Goal: Communication & Community: Answer question/provide support

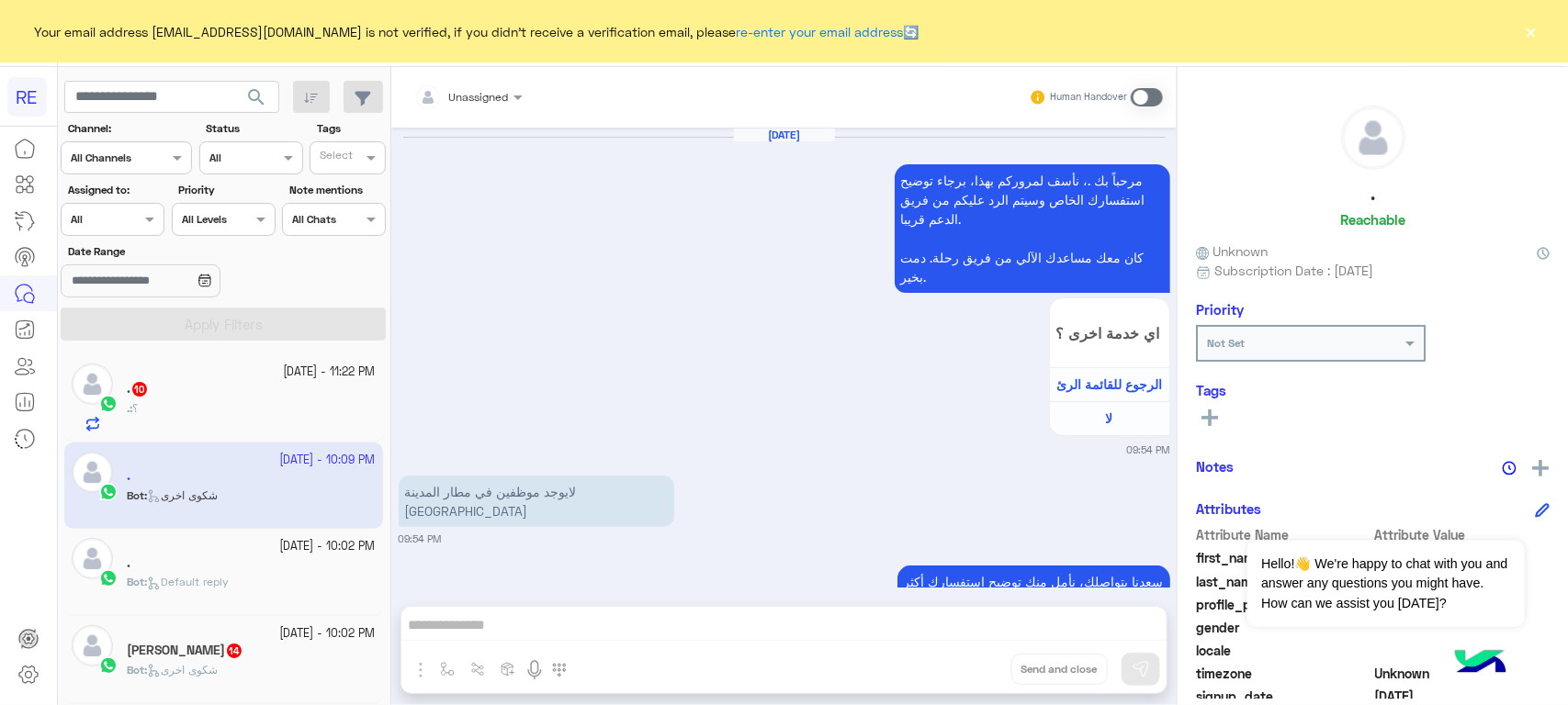
scroll to position [2122, 0]
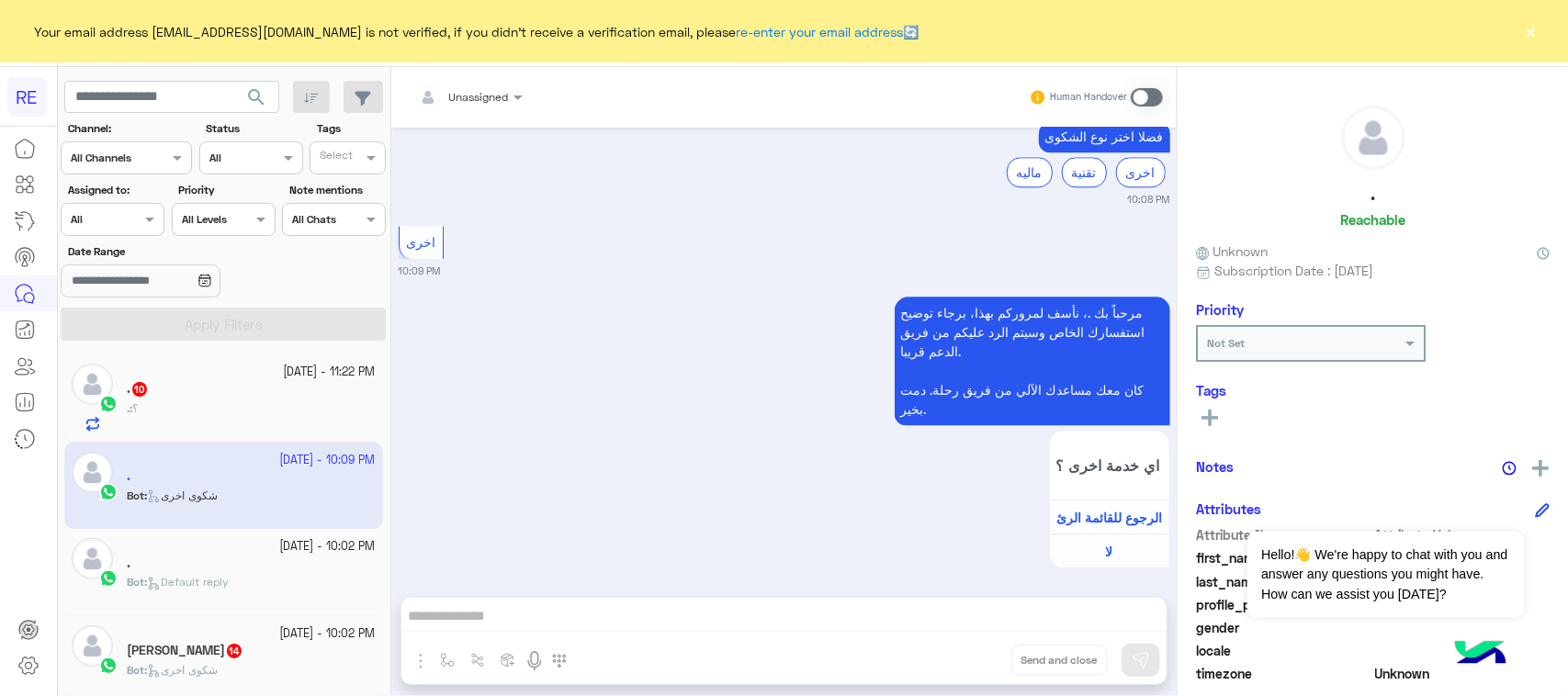
click at [224, 402] on div ". : ؟" at bounding box center [251, 416] width 249 height 32
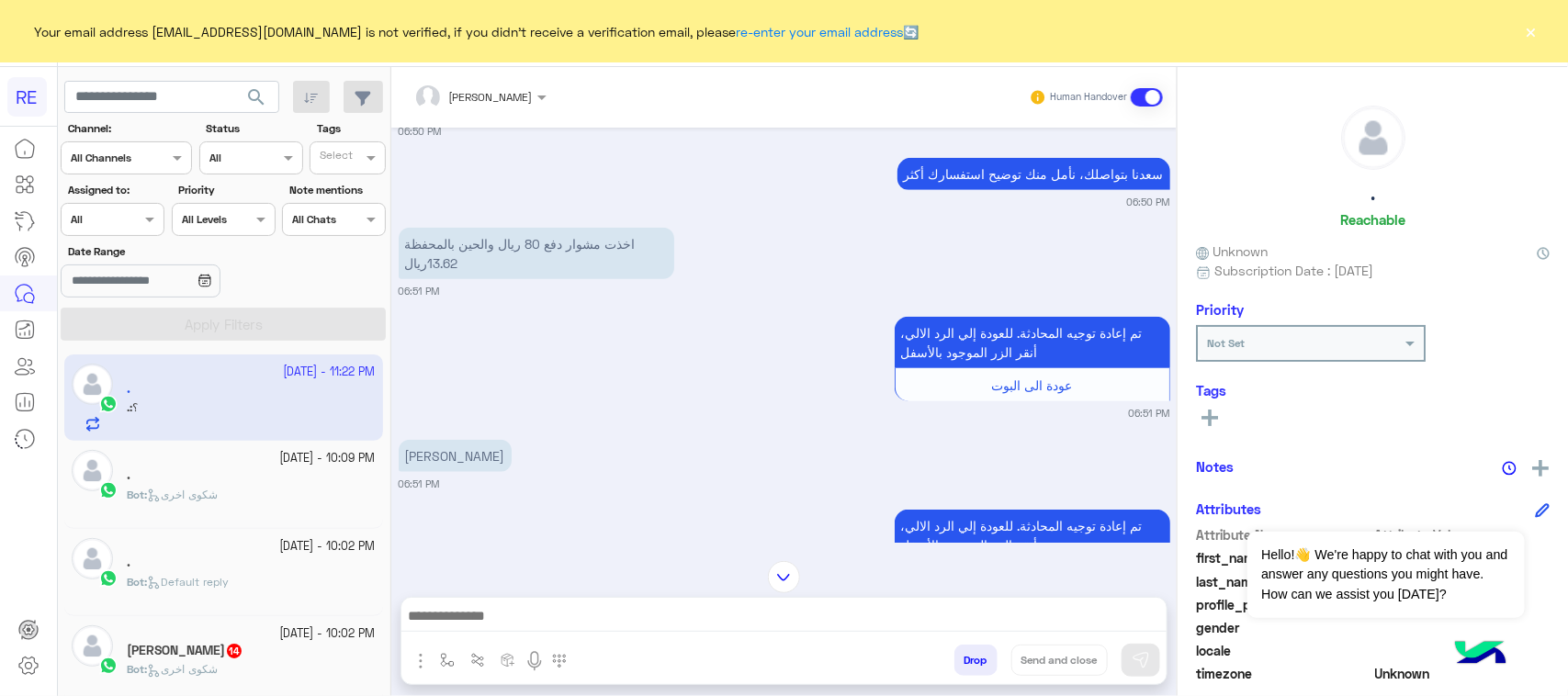
scroll to position [627, 0]
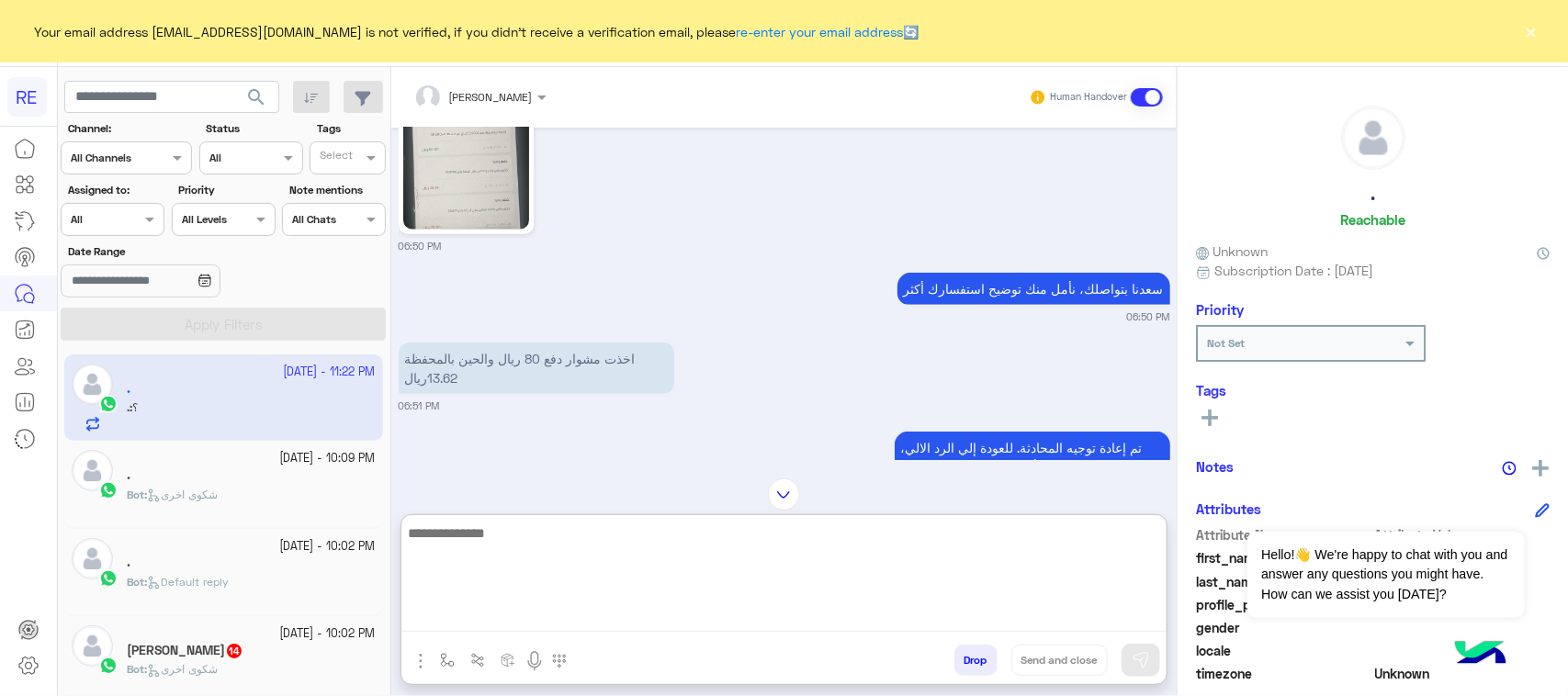
click at [712, 608] on textarea at bounding box center [784, 576] width 765 height 110
paste textarea "**********"
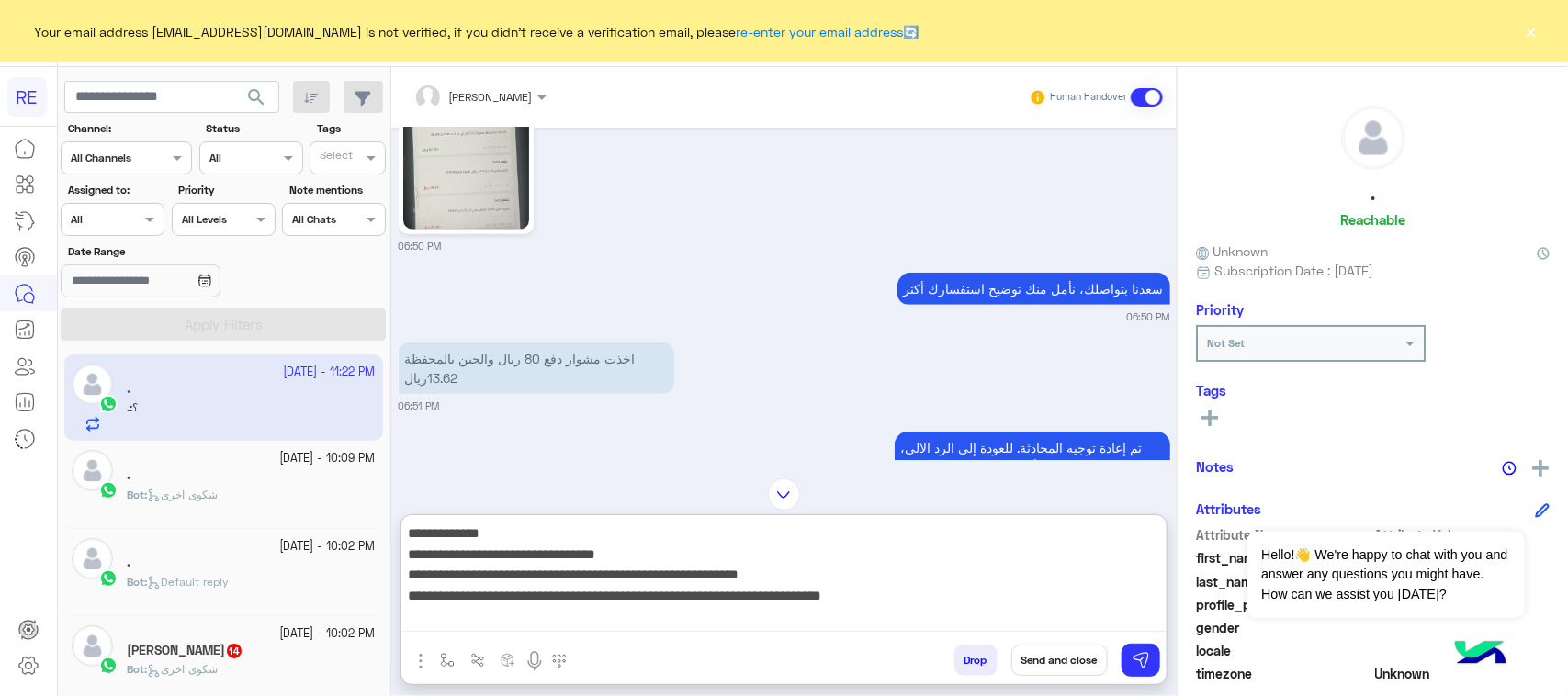
type textarea "**********"
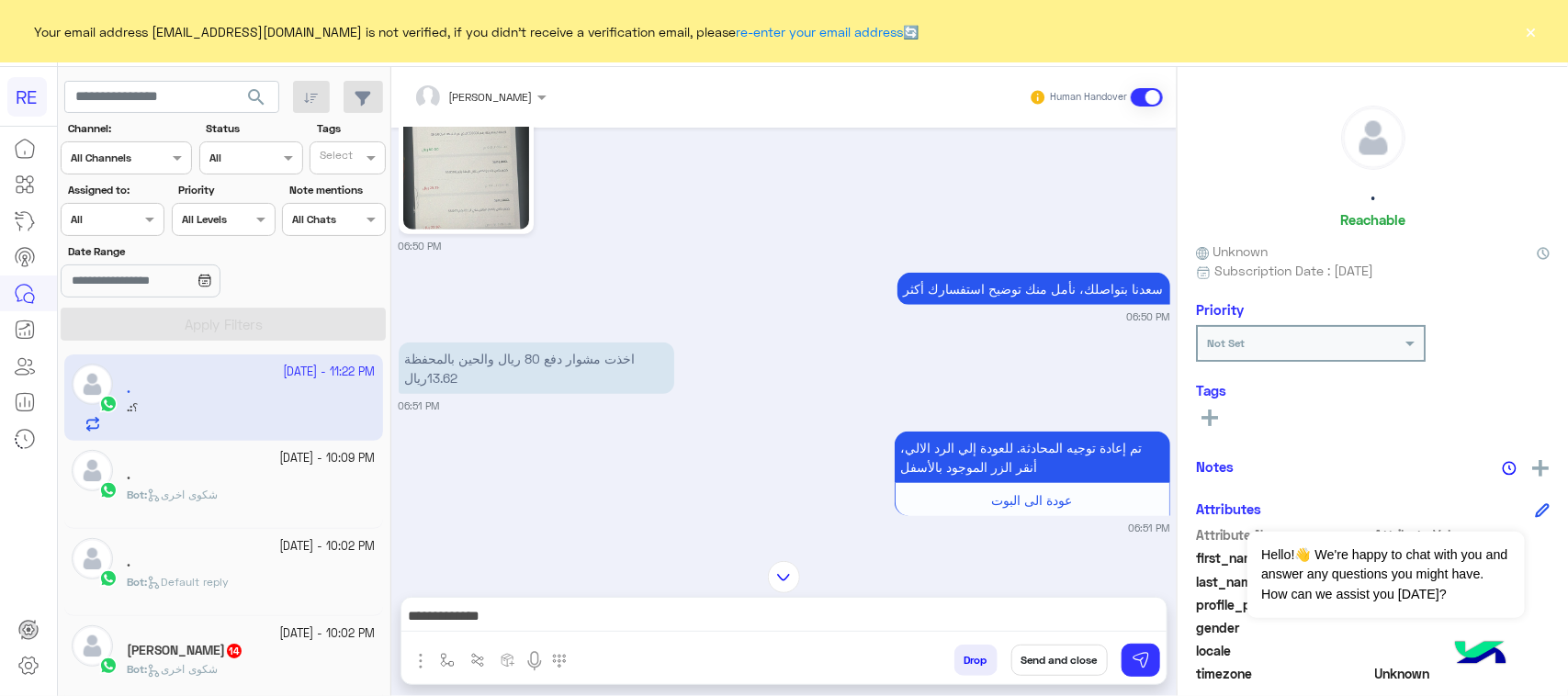
click at [1131, 682] on div "Drop Send and close" at bounding box center [873, 663] width 585 height 40
click at [1132, 659] on img at bounding box center [1140, 660] width 19 height 19
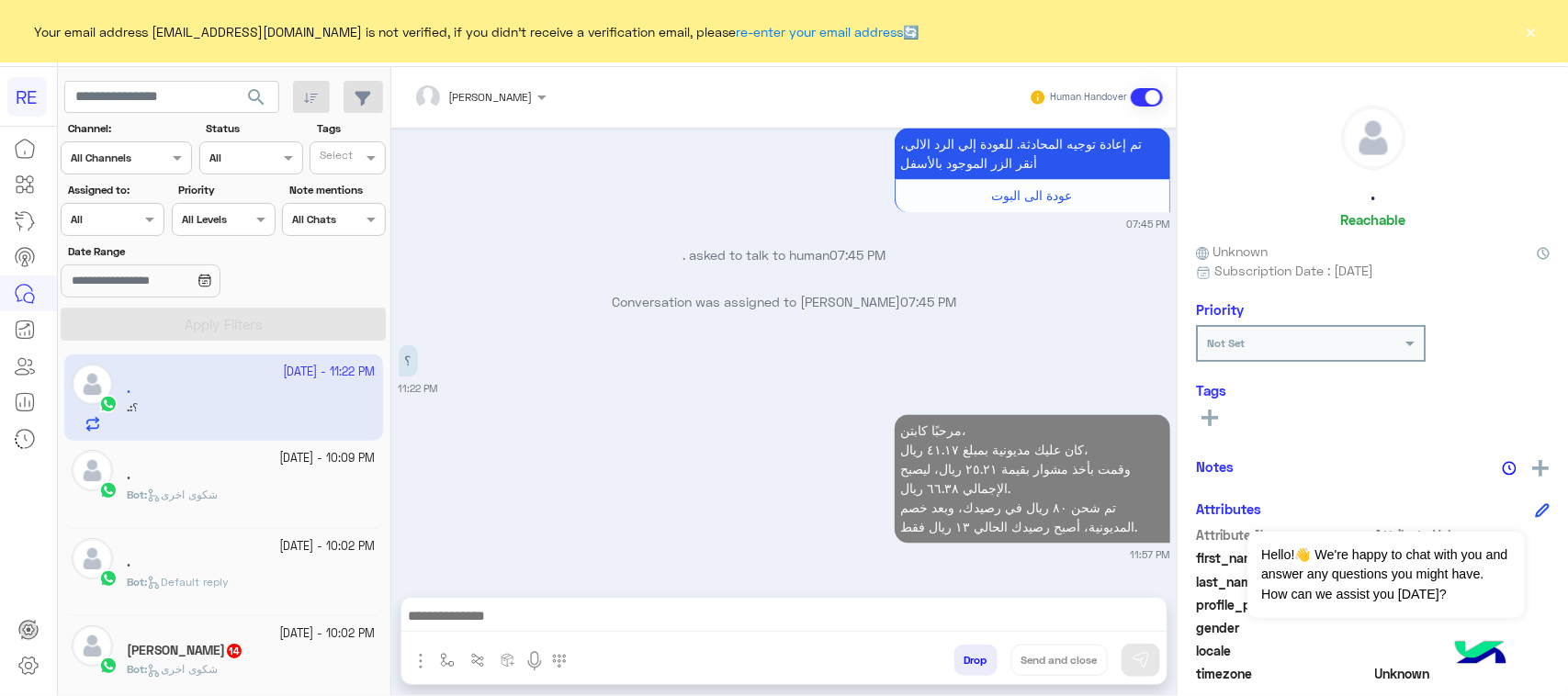
scroll to position [1645, 0]
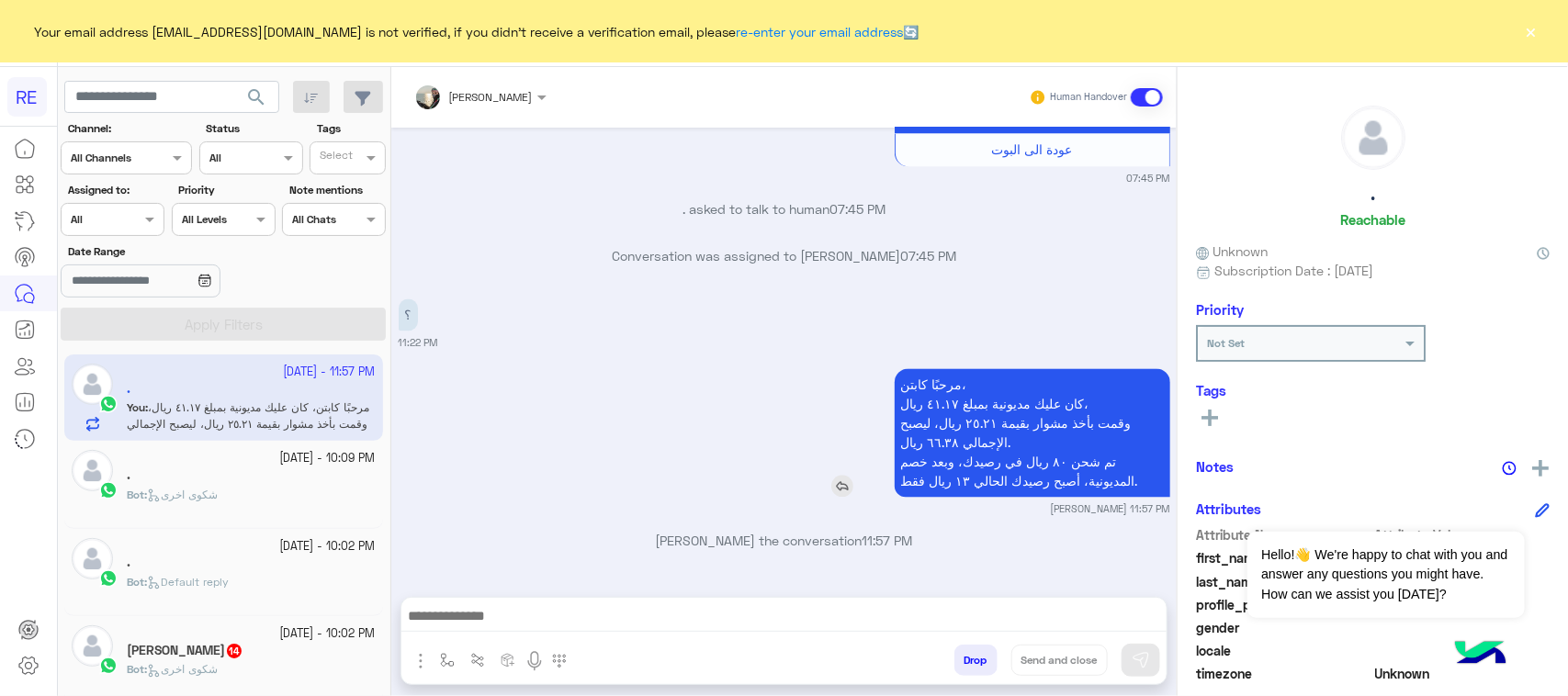
click at [944, 439] on p "مرحبًا كابتن، كان عليك مديونية بمبلغ ٤١.١٧ ريال، وقمت بأخذ مشوار بقيمة ٢٥.٢١ ري…" at bounding box center [1032, 432] width 276 height 128
click at [942, 419] on p "مرحبًا كابتن، كان عليك مديونية بمبلغ ٤١.١٧ ريال، وقمت بأخذ مشوار بقيمة ٢٥.٢١ ري…" at bounding box center [1032, 432] width 276 height 128
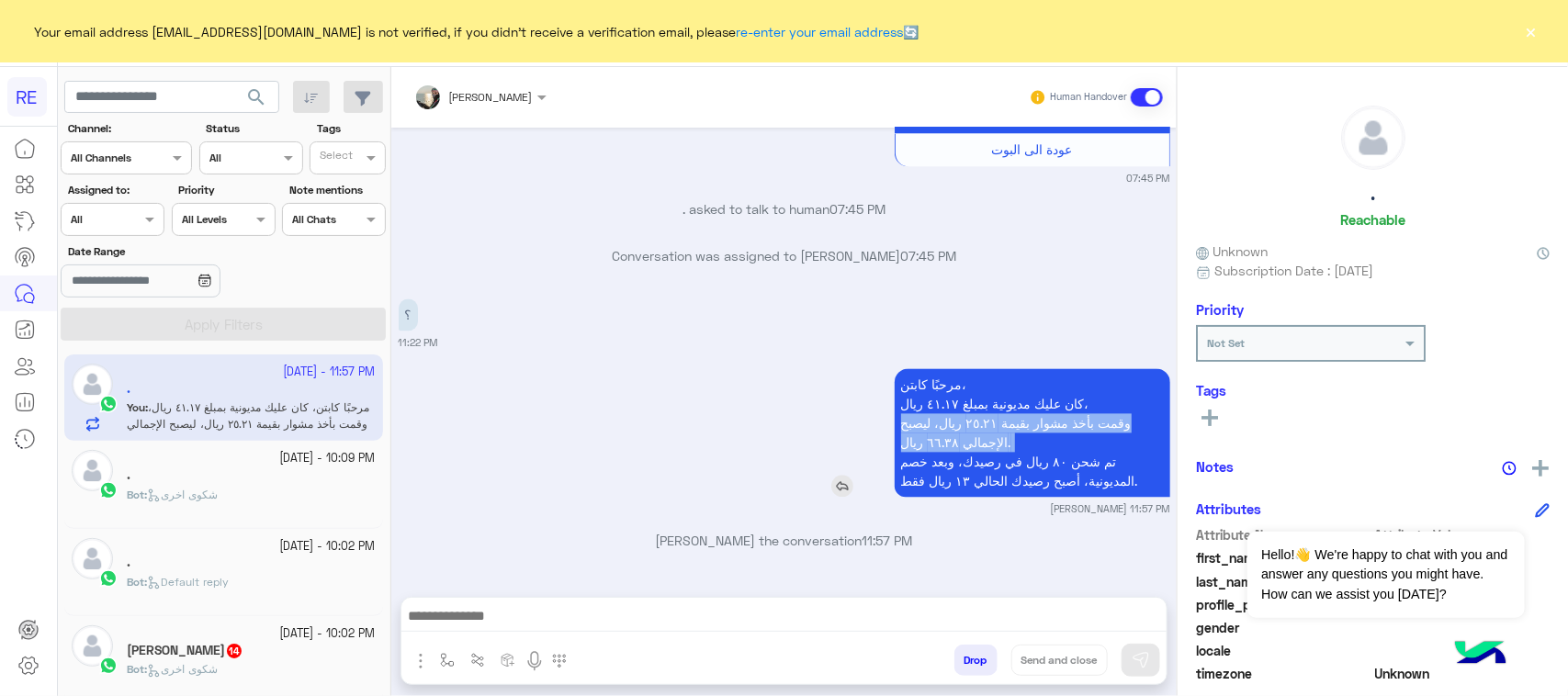
click at [942, 419] on p "مرحبًا كابتن، كان عليك مديونية بمبلغ ٤١.١٧ ريال، وقمت بأخذ مشوار بقيمة ٢٥.٢١ ري…" at bounding box center [1032, 432] width 276 height 128
click at [933, 474] on p "مرحبًا كابتن، كان عليك مديونية بمبلغ ٤١.١٧ ريال، وقمت بأخذ مشوار بقيمة ٢٥.٢١ ري…" at bounding box center [1032, 432] width 276 height 128
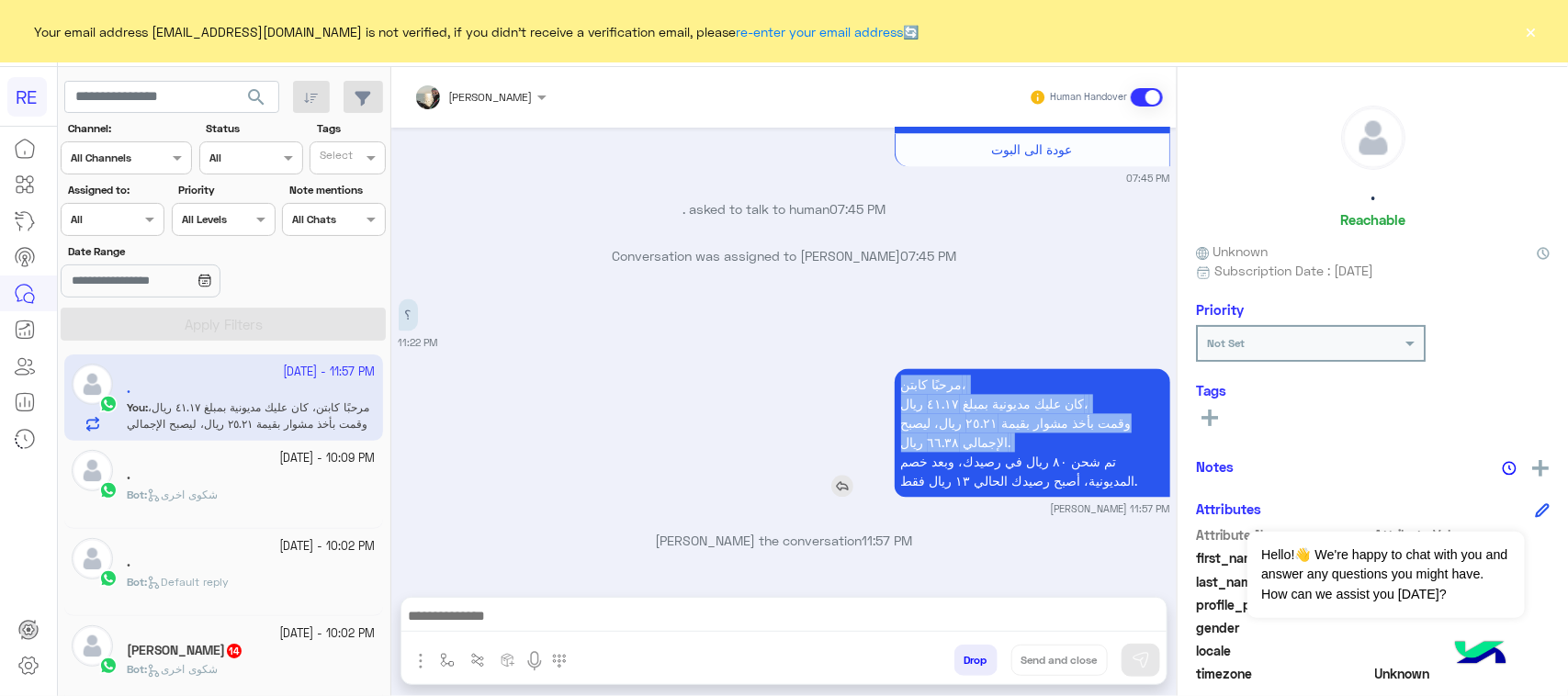
click at [933, 455] on p "مرحبًا كابتن، كان عليك مديونية بمبلغ ٤١.١٧ ريال، وقمت بأخذ مشوار بقيمة ٢٥.٢١ ري…" at bounding box center [1032, 432] width 276 height 128
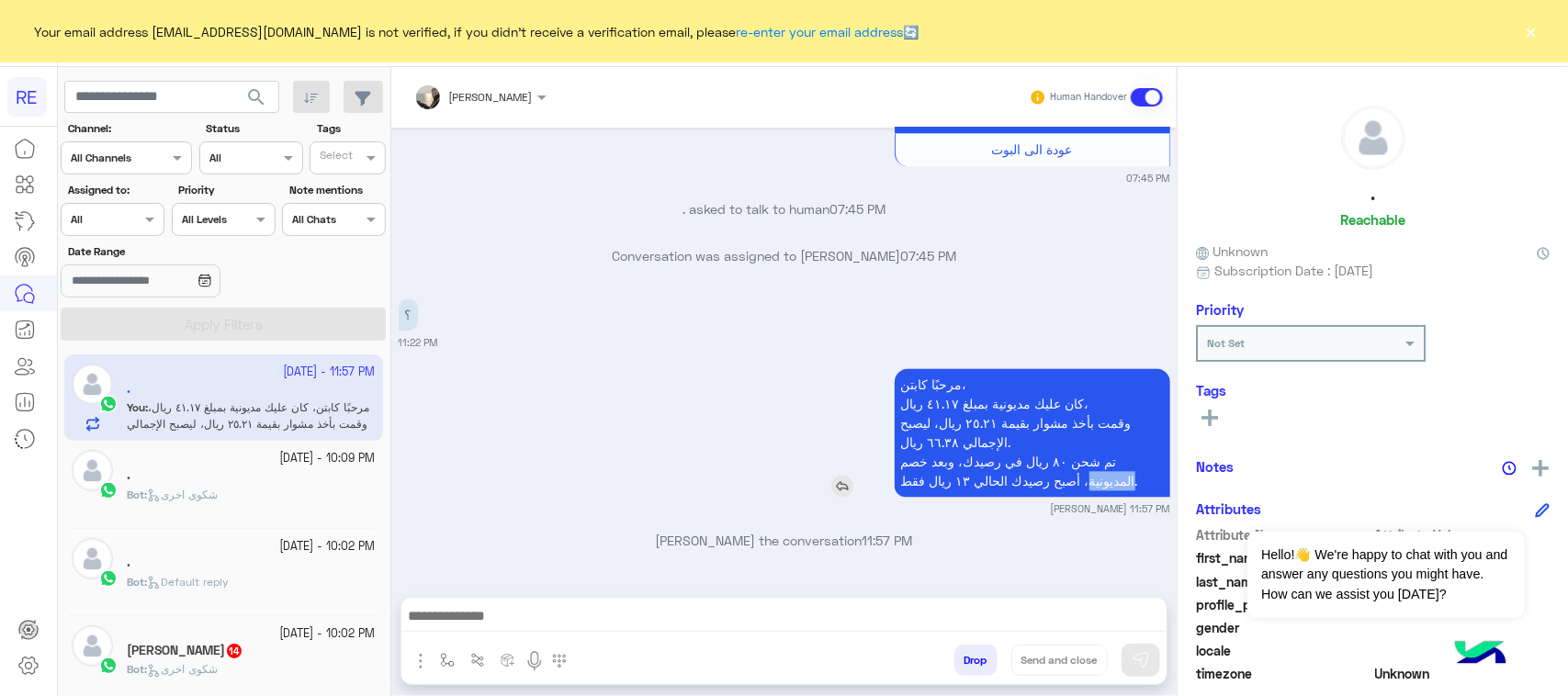
click at [933, 455] on p "مرحبًا كابتن، كان عليك مديونية بمبلغ ٤١.١٧ ريال، وقمت بأخذ مشوار بقيمة ٢٥.٢١ ري…" at bounding box center [1032, 432] width 276 height 128
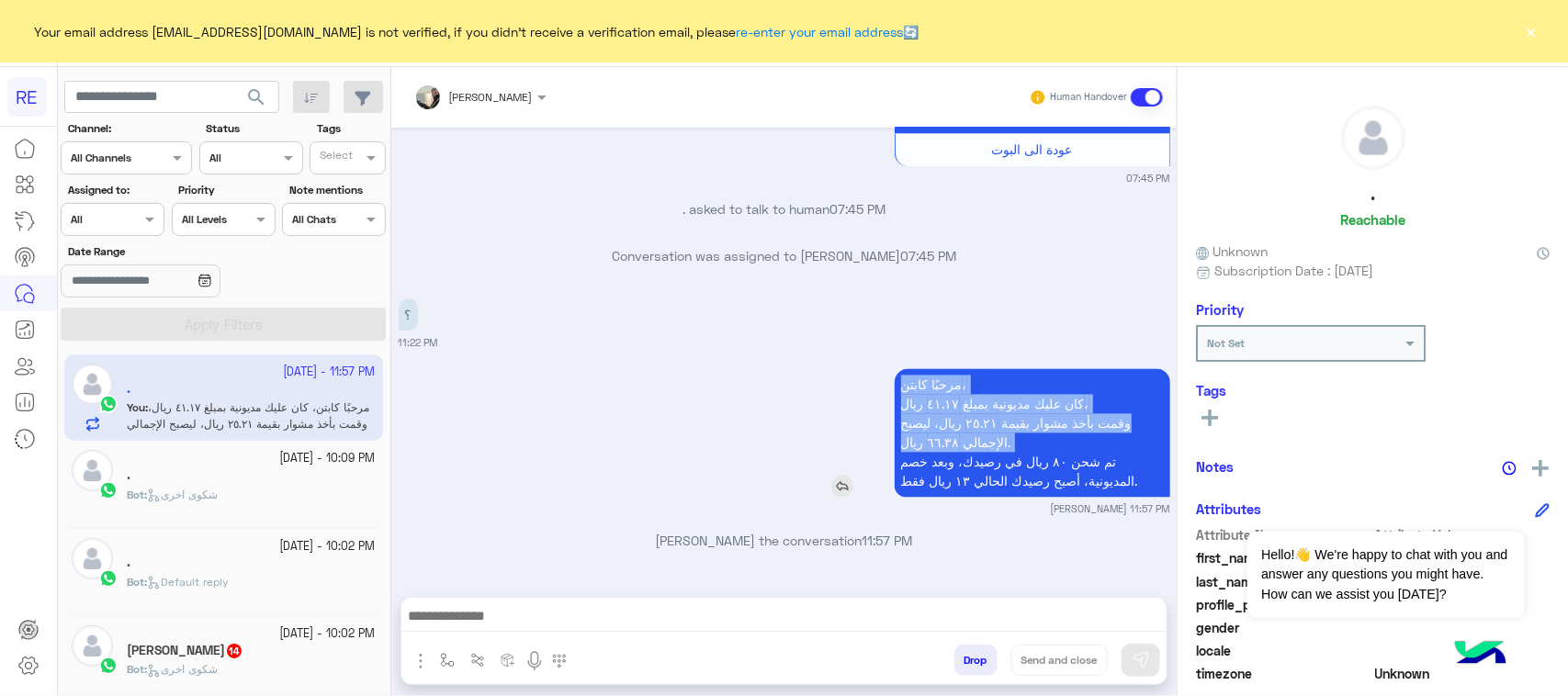
click at [933, 455] on p "مرحبًا كابتن، كان عليك مديونية بمبلغ ٤١.١٧ ريال، وقمت بأخذ مشوار بقيمة ٢٥.٢١ ري…" at bounding box center [1032, 432] width 276 height 128
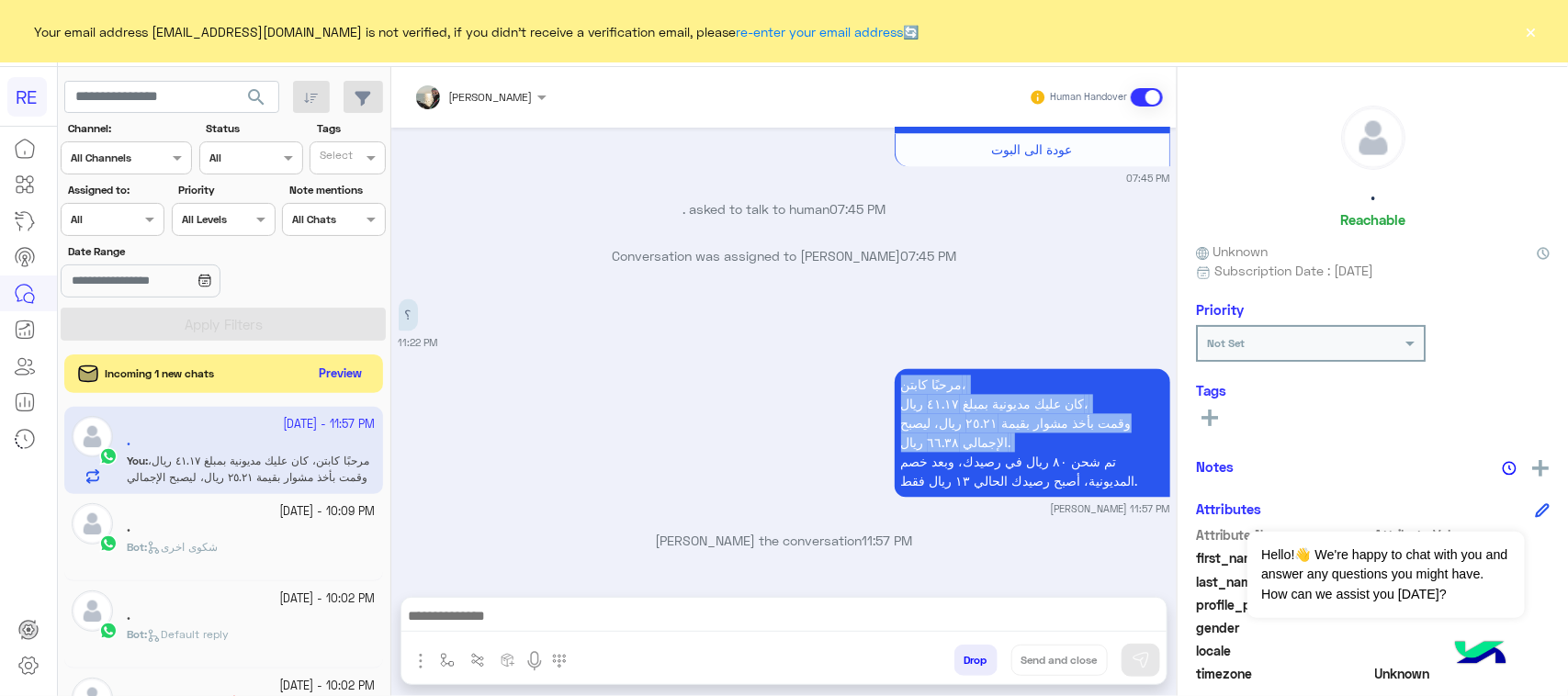
click at [364, 373] on button "Preview" at bounding box center [340, 373] width 57 height 25
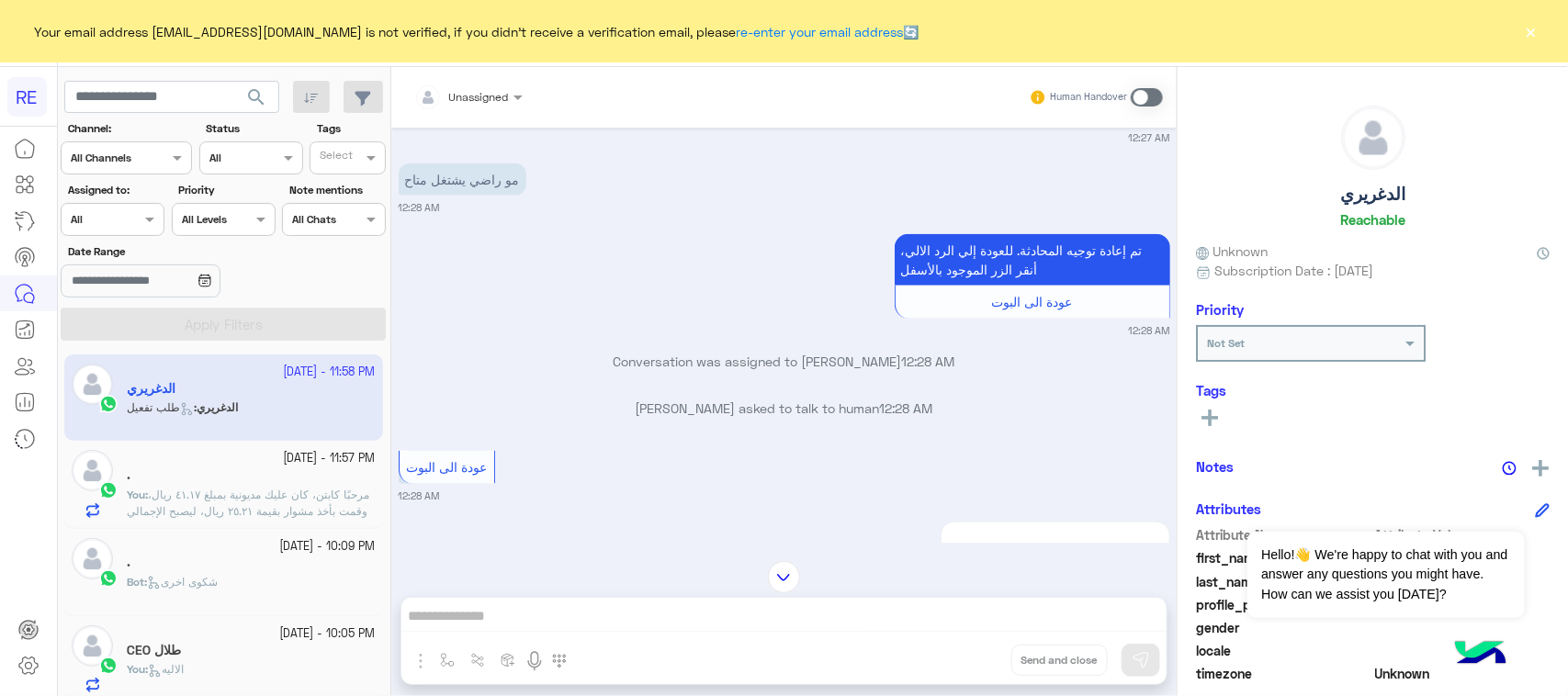
scroll to position [1044, 0]
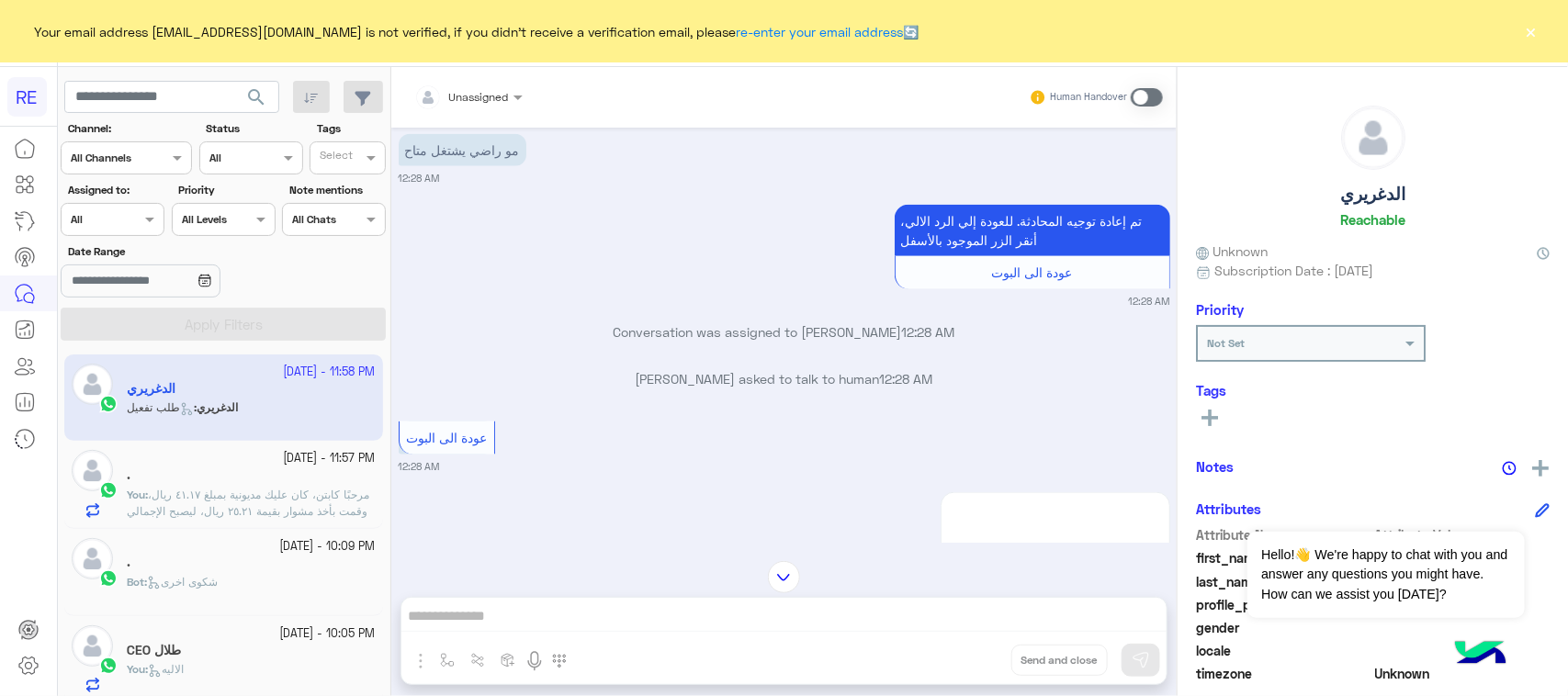
click at [611, 614] on div "Unassigned Human Handover [DATE] آلية عمل التطبيق 12:26 AM سعداء بانضمامك، ونتط…" at bounding box center [784, 384] width 785 height 636
click at [1139, 96] on span at bounding box center [1146, 97] width 32 height 19
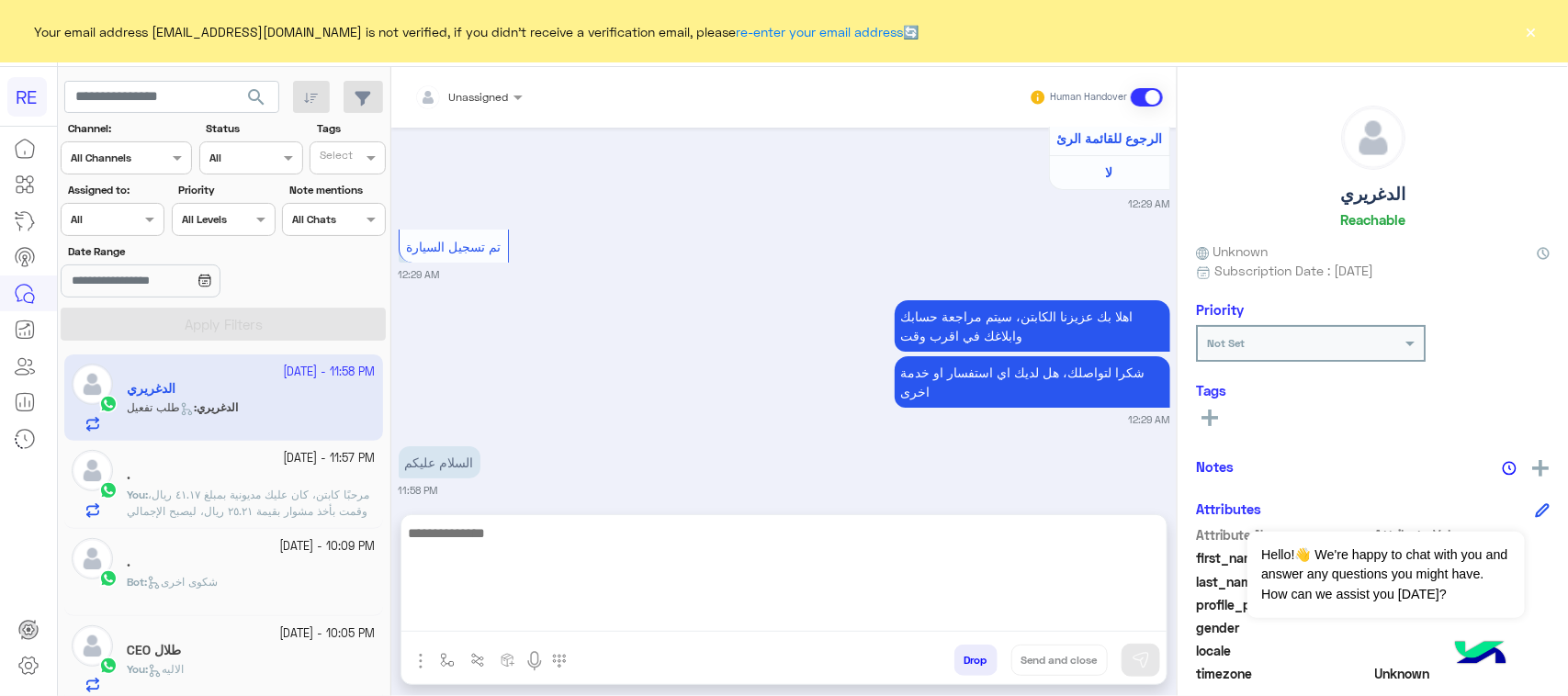
click at [690, 620] on textarea at bounding box center [784, 576] width 765 height 110
paste textarea "**********"
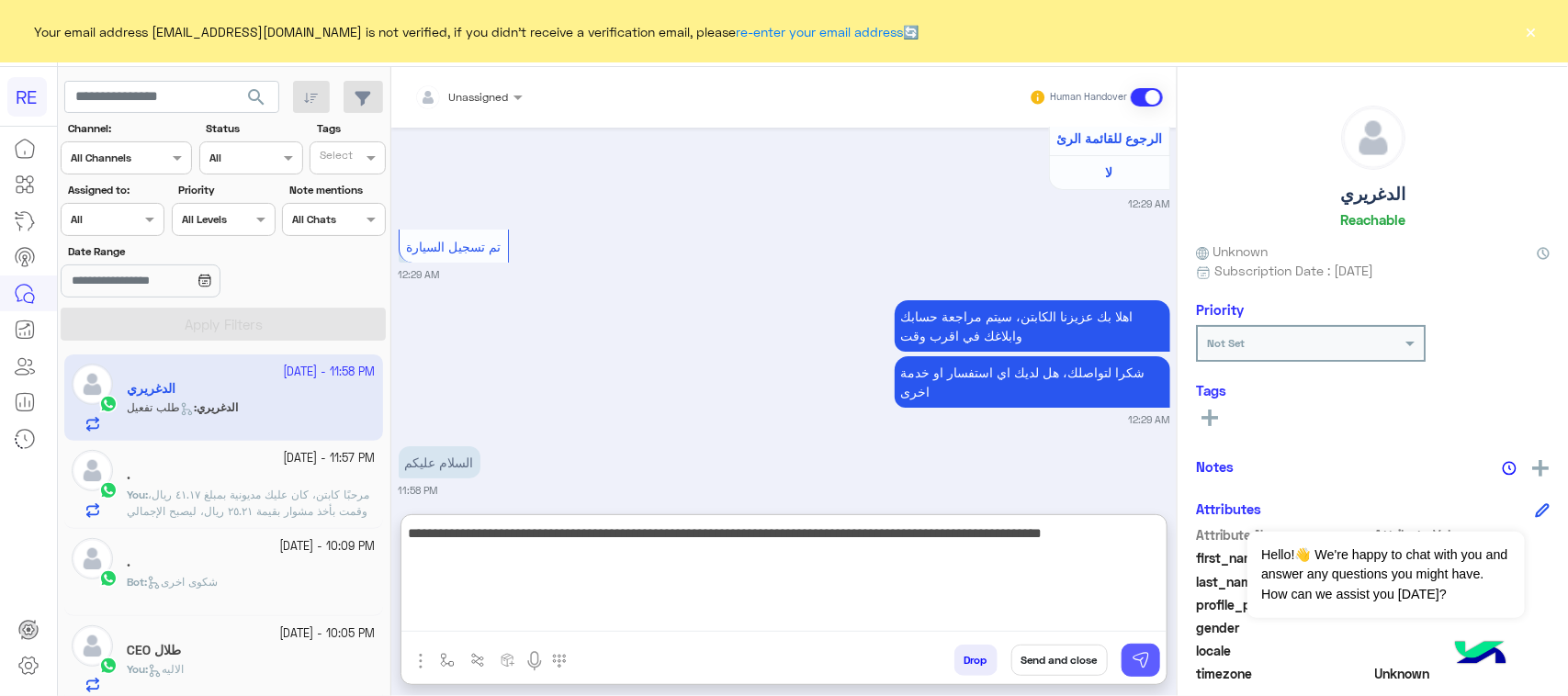
type textarea "**********"
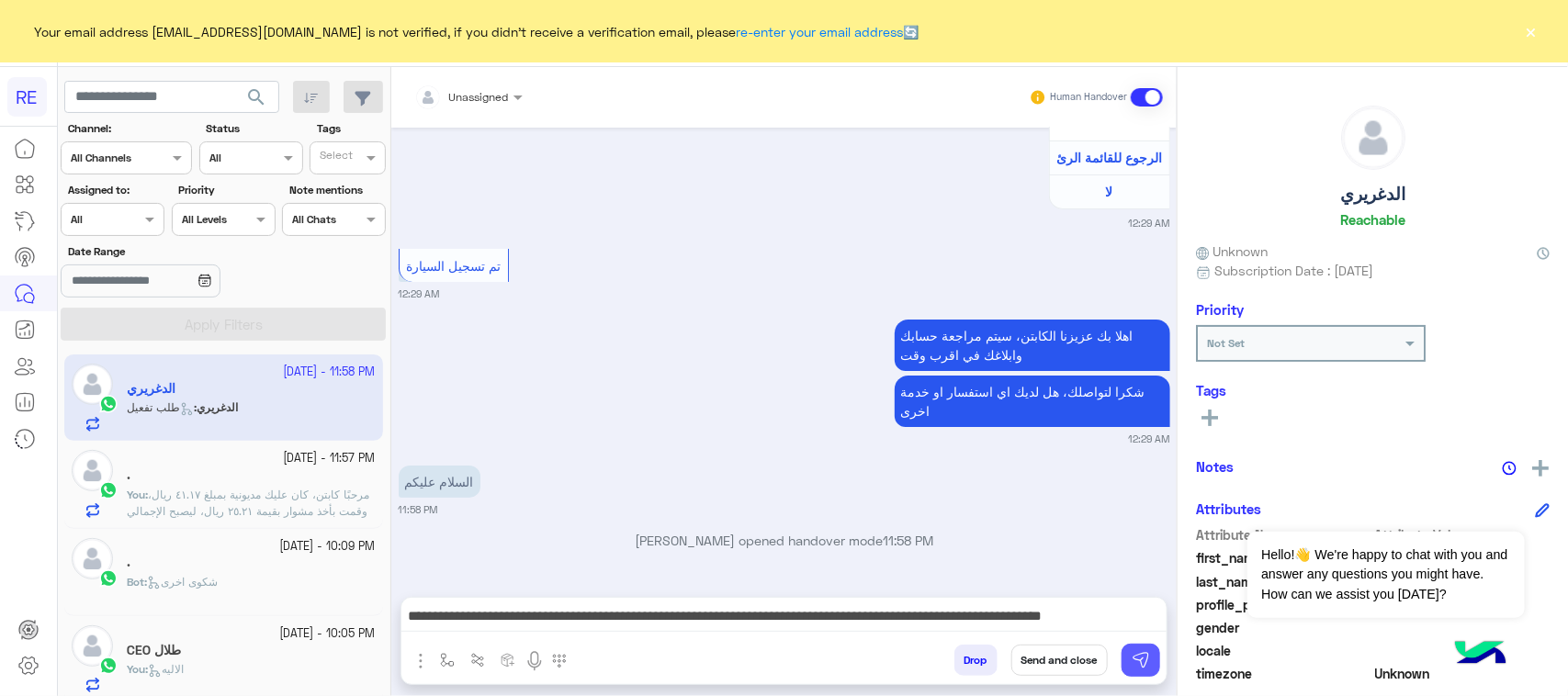
click at [1127, 658] on button at bounding box center [1139, 660] width 38 height 33
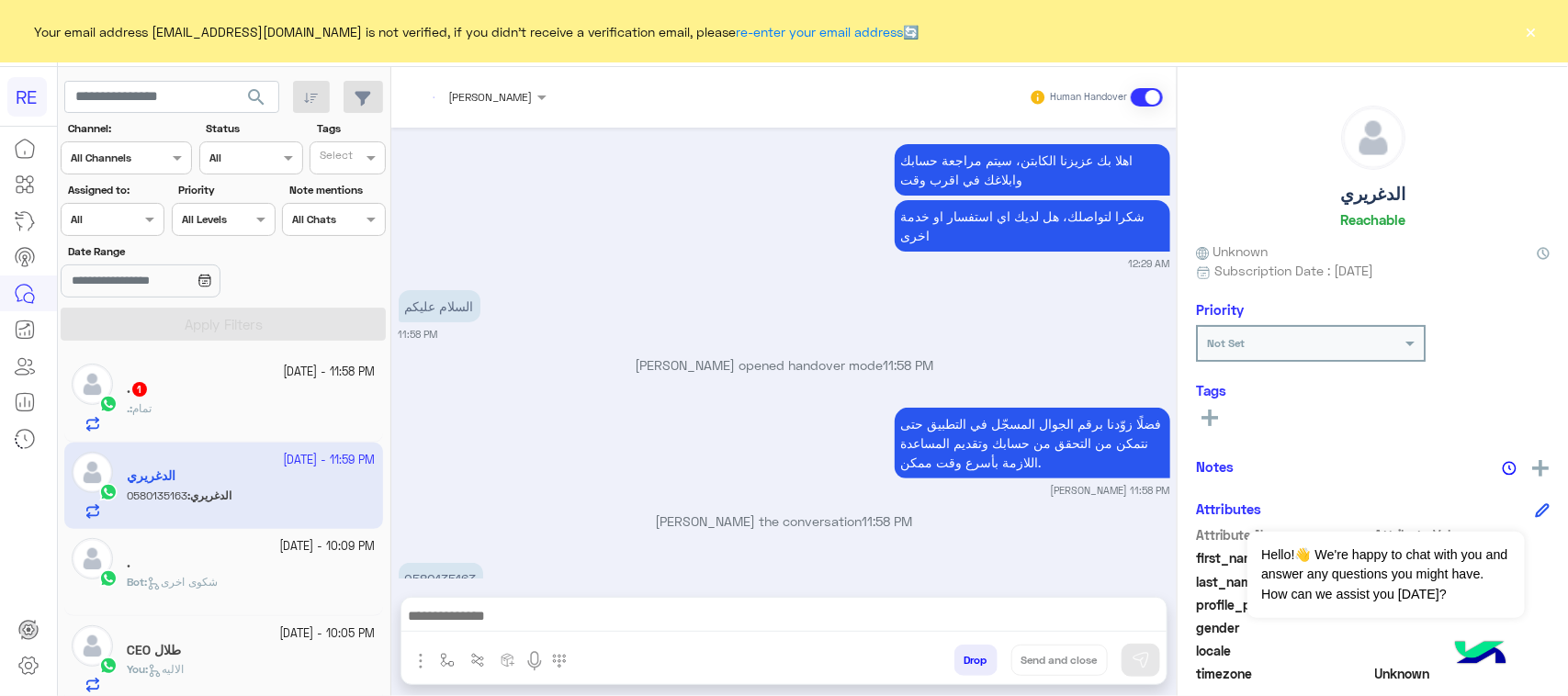
scroll to position [3383, 0]
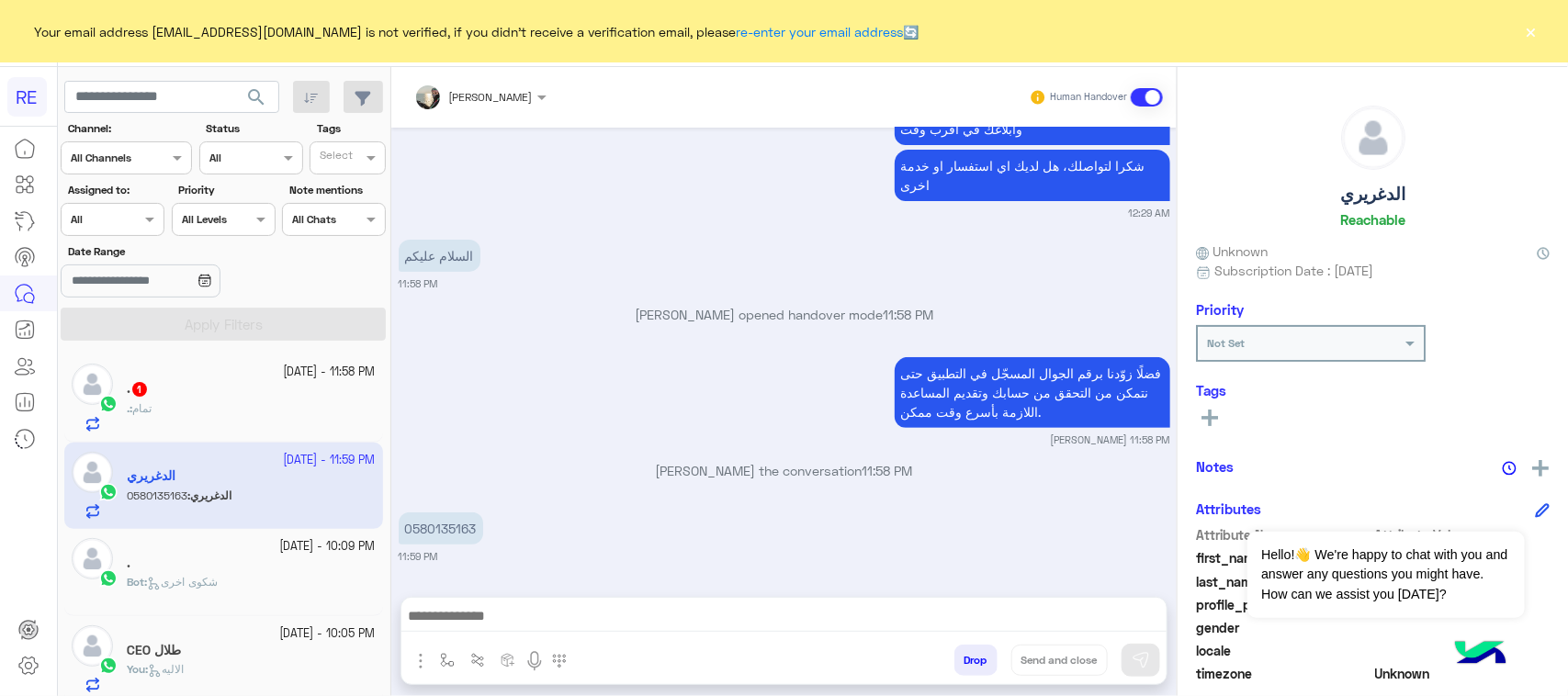
click at [244, 424] on div ". : تمام" at bounding box center [251, 416] width 249 height 32
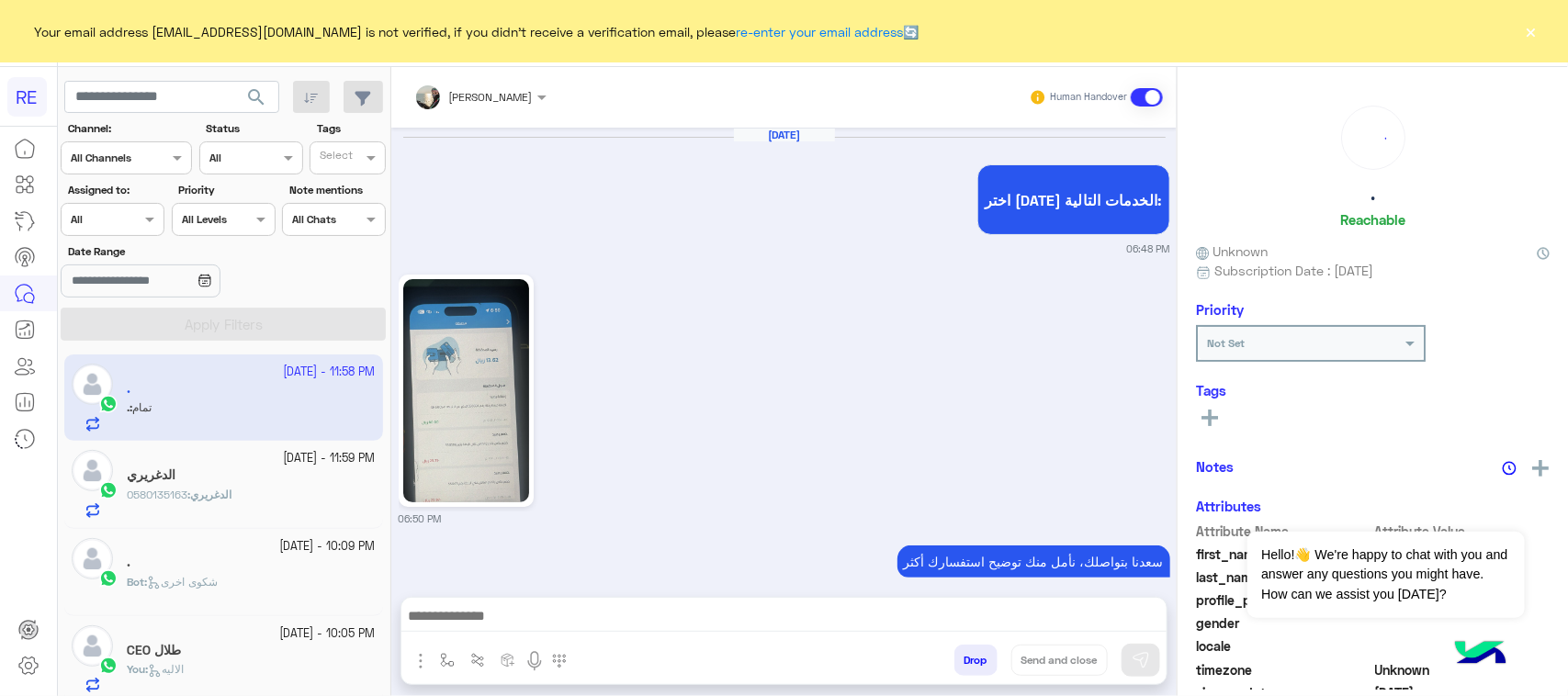
scroll to position [1360, 0]
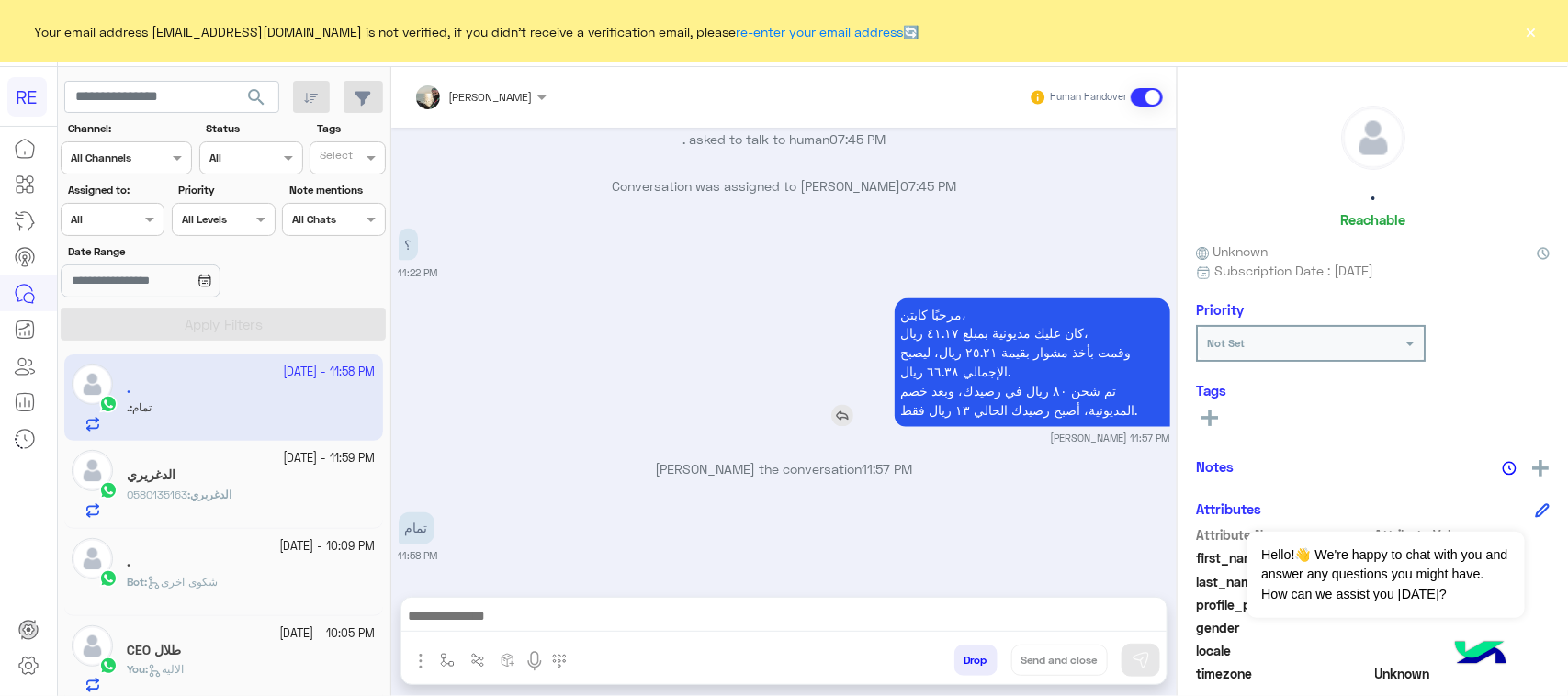
click at [931, 323] on p "مرحبًا كابتن، كان عليك مديونية بمبلغ ٤١.١٧ ريال، وقمت بأخذ مشوار بقيمة ٢٥.٢١ ري…" at bounding box center [1032, 362] width 276 height 128
click at [941, 355] on p "مرحبًا كابتن، كان عليك مديونية بمبلغ ٤١.١٧ ريال، وقمت بأخذ مشوار بقيمة ٢٥.٢١ ري…" at bounding box center [1032, 362] width 276 height 128
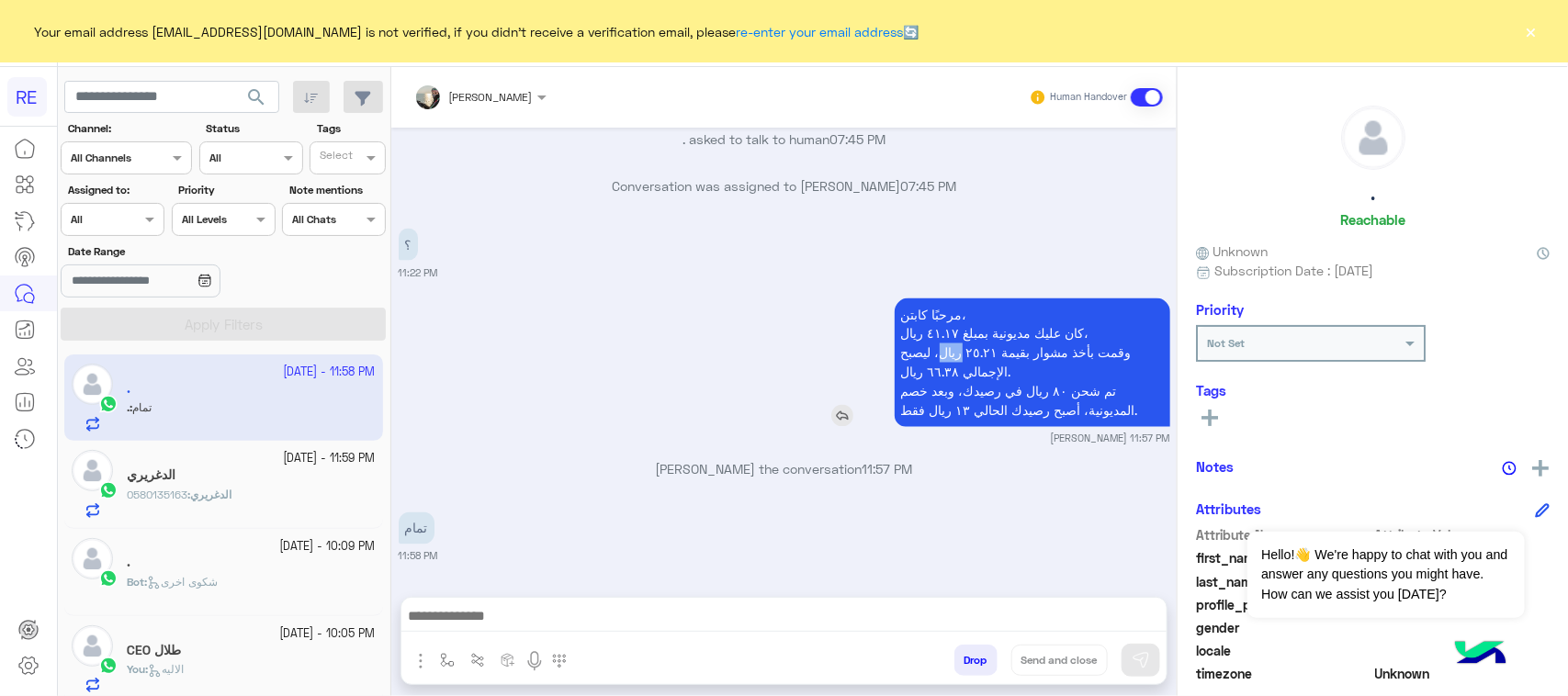
click at [941, 355] on p "مرحبًا كابتن، كان عليك مديونية بمبلغ ٤١.١٧ ريال، وقمت بأخذ مشوار بقيمة ٢٥.٢١ ري…" at bounding box center [1032, 362] width 276 height 128
